Goal: Use online tool/utility

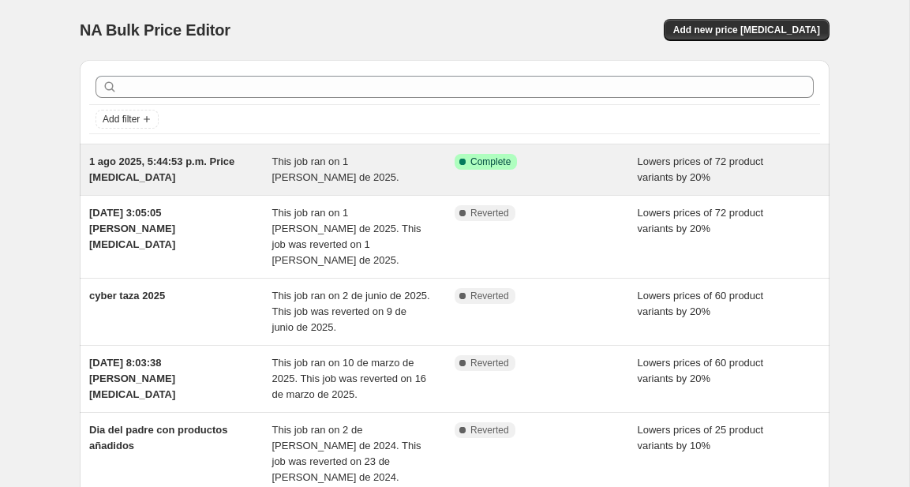
click at [584, 174] on div "Success Complete Complete" at bounding box center [545, 170] width 183 height 32
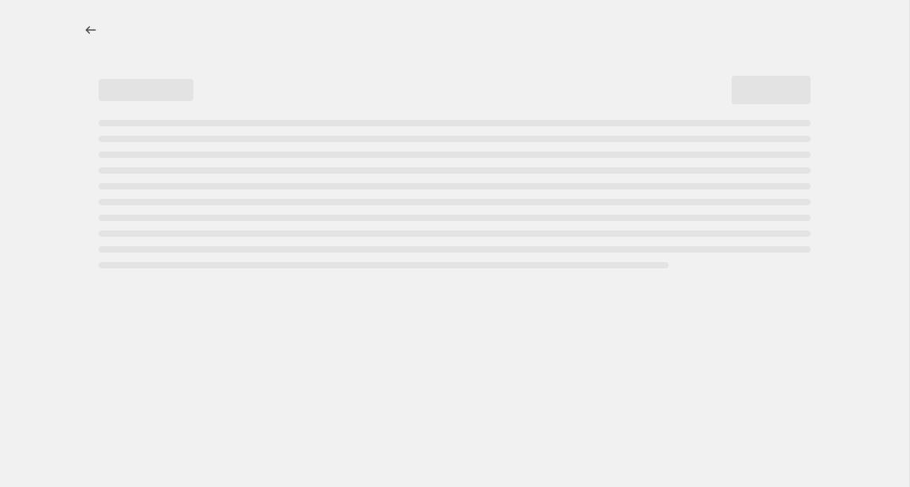
select select "percentage"
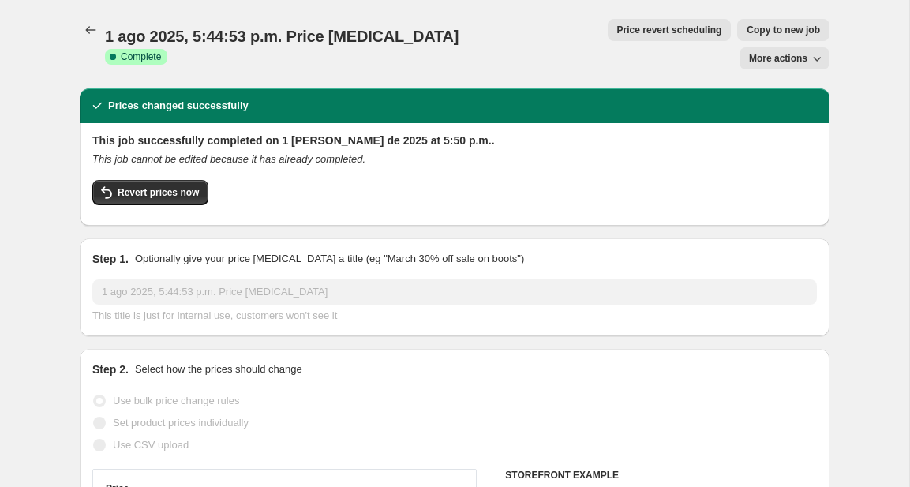
select select "collection"
click at [157, 186] on span "Revert prices now" at bounding box center [158, 192] width 81 height 13
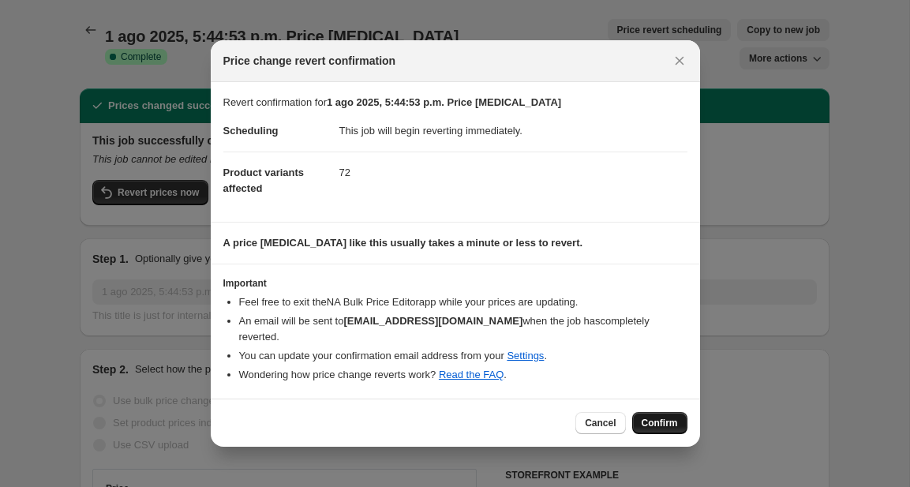
click at [664, 417] on span "Confirm" at bounding box center [659, 423] width 36 height 13
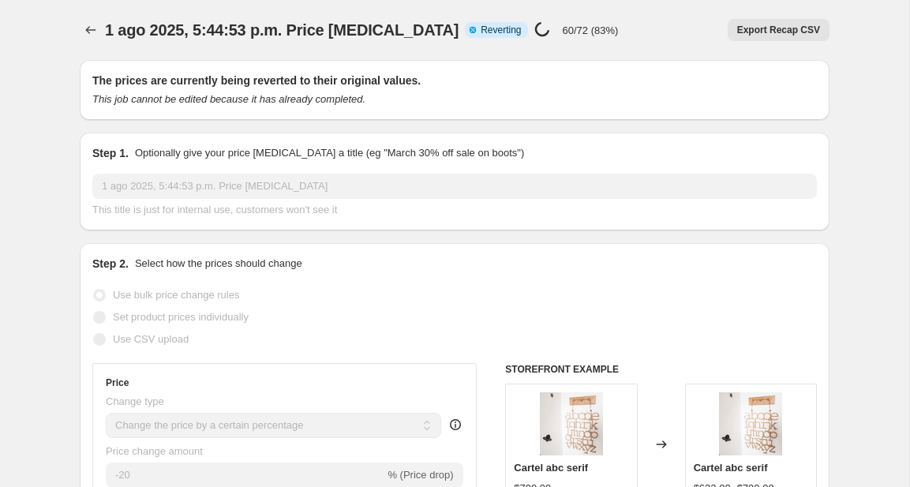
select select "percentage"
select select "collection"
